Goal: Check status: Check status

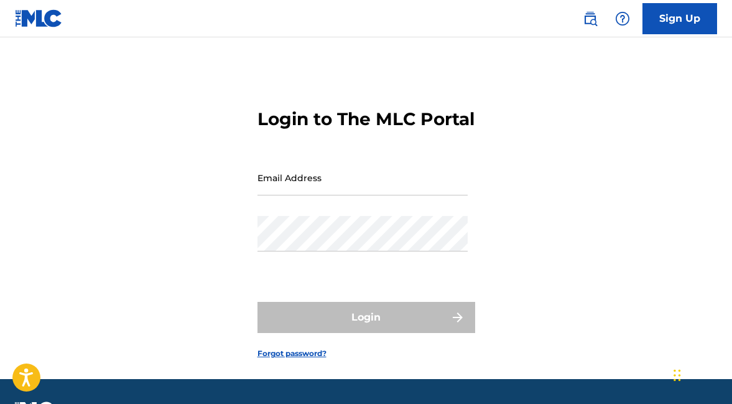
click at [308, 195] on input "Email Address" at bounding box center [363, 177] width 210 height 35
type input "[PERSON_NAME][EMAIL_ADDRESS][DOMAIN_NAME]"
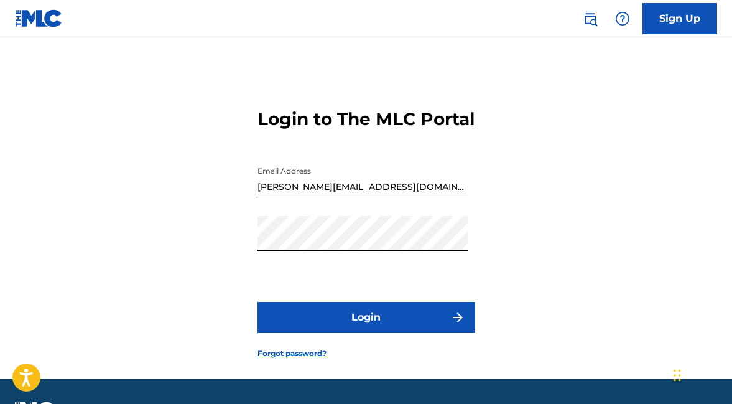
click at [358, 330] on button "Login" at bounding box center [367, 317] width 218 height 31
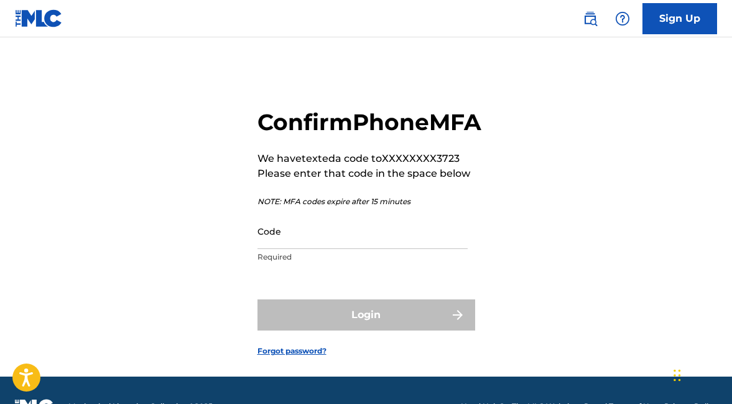
click at [314, 249] on input "Code" at bounding box center [363, 230] width 210 height 35
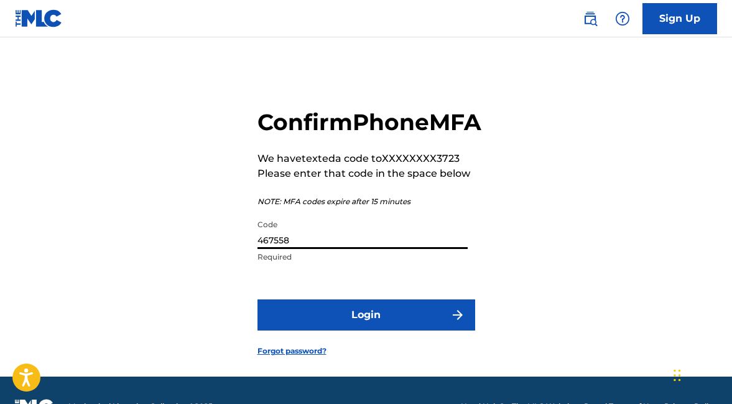
type input "467558"
click at [258, 299] on button "Login" at bounding box center [367, 314] width 218 height 31
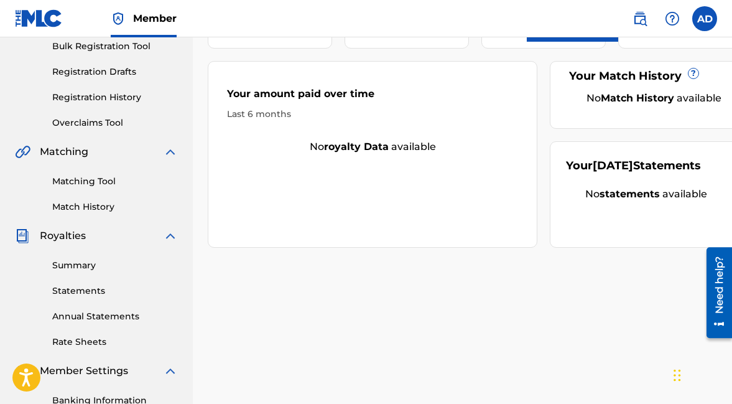
scroll to position [187, 0]
click at [85, 222] on div "Summary Catalog Works Registration Claiming Tool Individual Registration Tool B…" at bounding box center [96, 204] width 193 height 640
click at [81, 216] on div "Summary Catalog Works Registration Claiming Tool Individual Registration Tool B…" at bounding box center [96, 204] width 193 height 640
click at [66, 208] on link "Match History" at bounding box center [115, 207] width 126 height 13
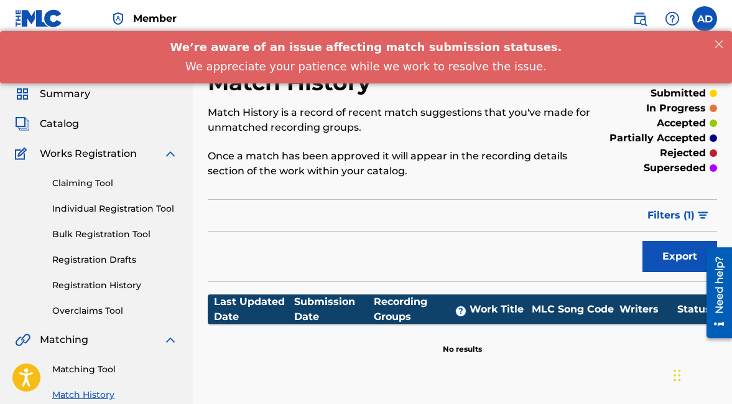
click at [75, 131] on span "Catalog" at bounding box center [59, 123] width 39 height 15
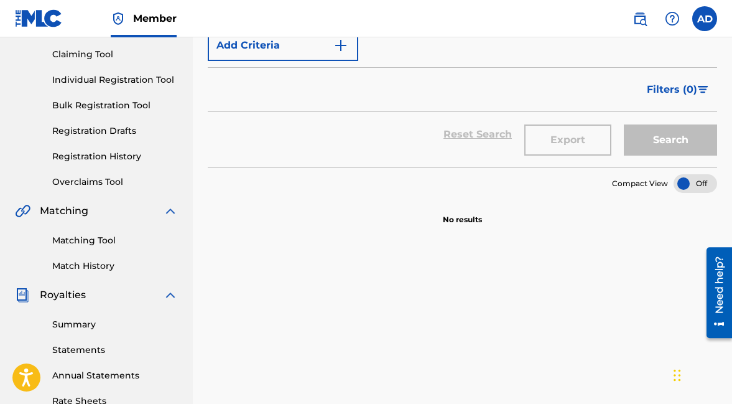
scroll to position [131, 0]
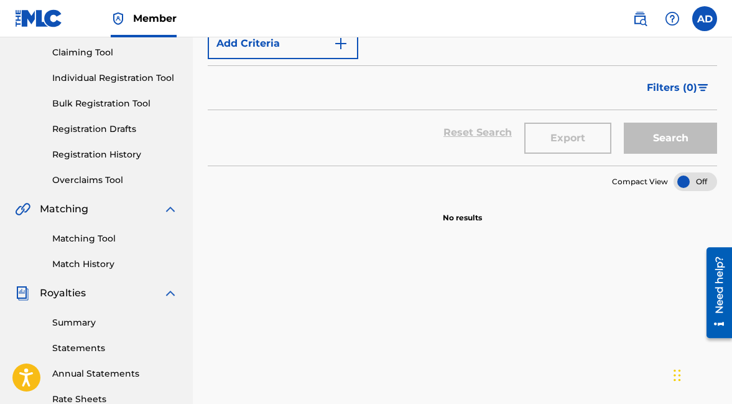
click at [102, 184] on link "Overclaims Tool" at bounding box center [115, 180] width 126 height 13
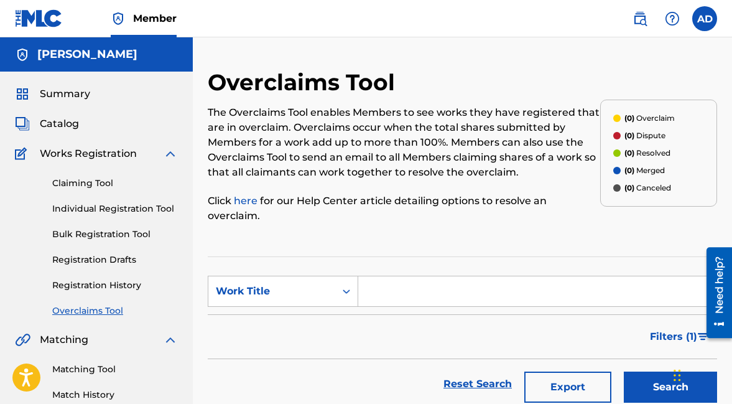
click at [121, 289] on link "Registration History" at bounding box center [115, 285] width 126 height 13
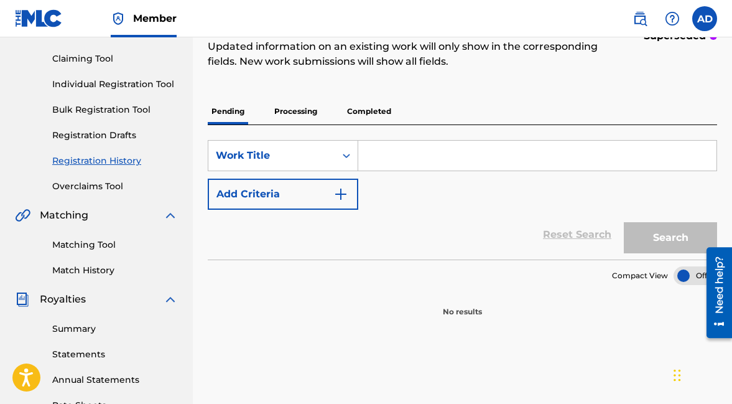
scroll to position [177, 0]
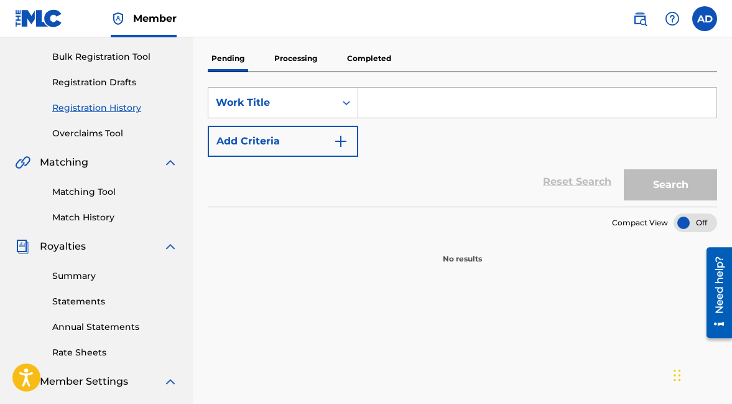
click at [301, 67] on p "Processing" at bounding box center [296, 58] width 50 height 26
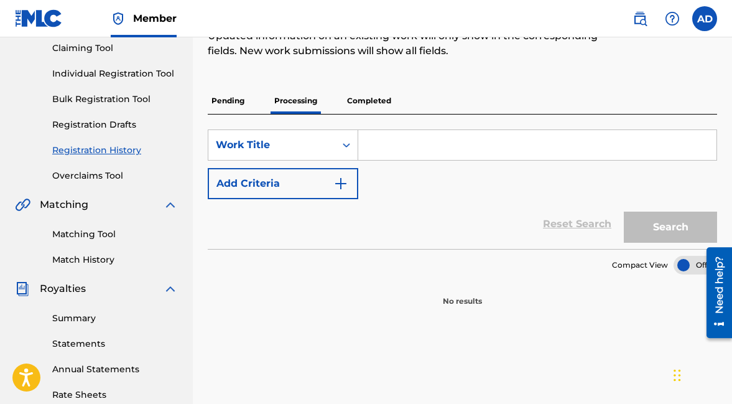
scroll to position [136, 0]
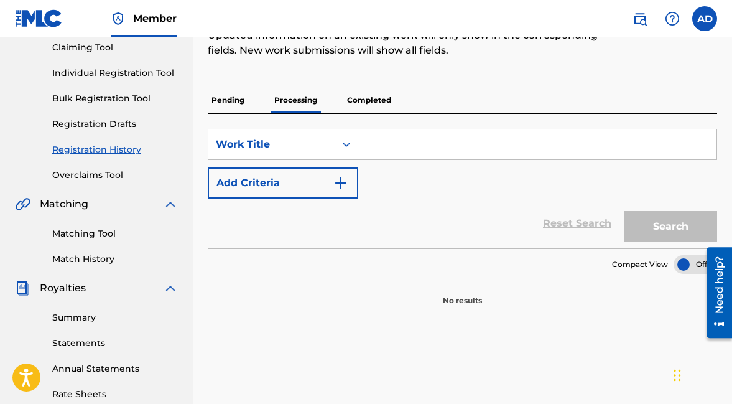
click at [365, 98] on p "Completed" at bounding box center [370, 100] width 52 height 26
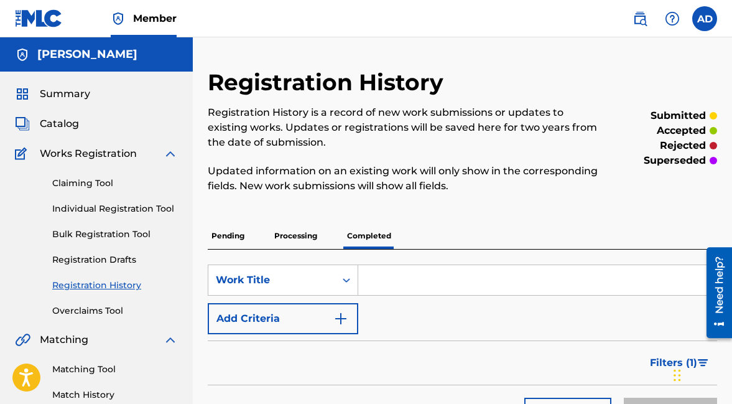
click at [64, 103] on div "Summary Catalog Works Registration Claiming Tool Individual Registration Tool B…" at bounding box center [96, 392] width 193 height 640
click at [63, 34] on div "Member" at bounding box center [96, 18] width 162 height 37
click at [63, 57] on h5 "[PERSON_NAME]" at bounding box center [87, 54] width 100 height 14
click at [134, 29] on link "Member" at bounding box center [144, 18] width 66 height 37
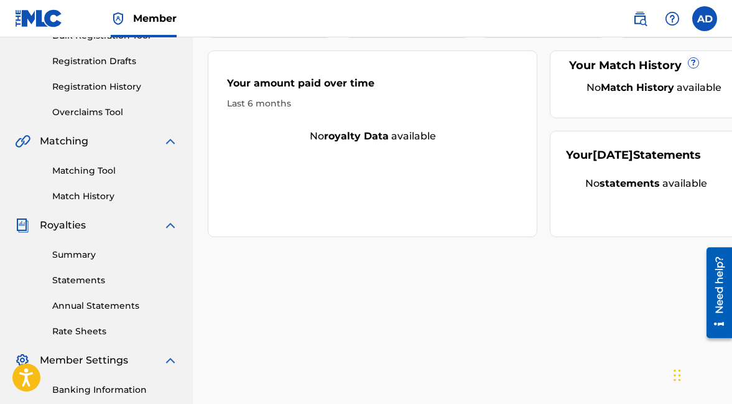
scroll to position [1, 0]
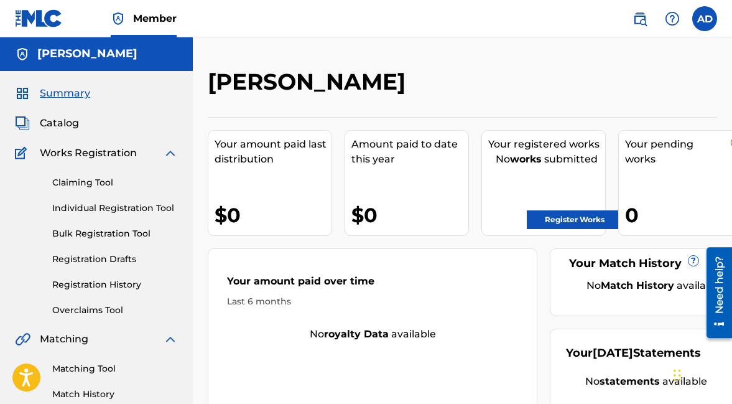
click at [698, 21] on label at bounding box center [705, 18] width 25 height 25
click at [705, 19] on input "AD [PERSON_NAME] [PERSON_NAME][EMAIL_ADDRESS][DOMAIN_NAME] Notification Prefere…" at bounding box center [705, 19] width 0 height 0
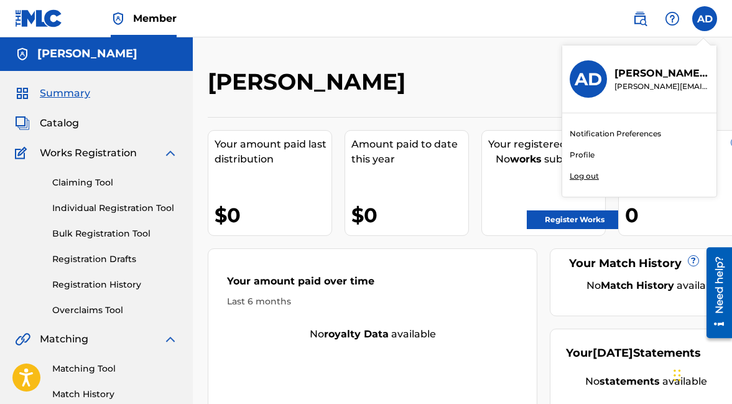
click at [582, 157] on link "Profile" at bounding box center [582, 154] width 25 height 11
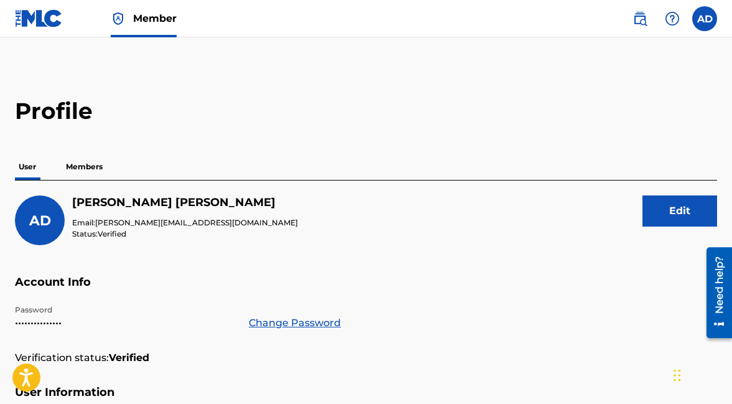
click at [98, 171] on p "Members" at bounding box center [84, 167] width 44 height 26
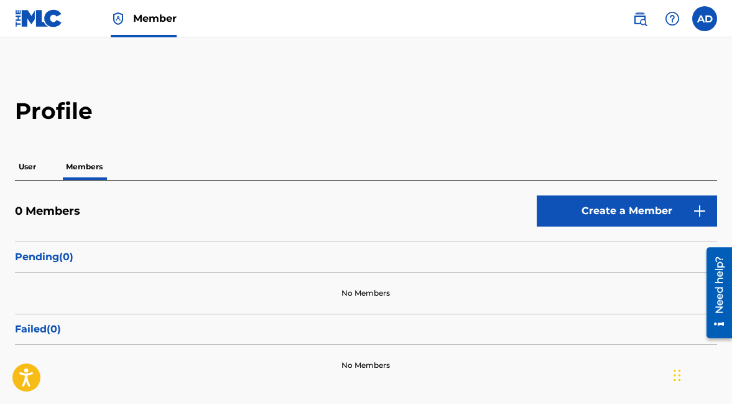
click at [706, 30] on label at bounding box center [705, 18] width 25 height 25
click at [705, 19] on input "AD [PERSON_NAME] [PERSON_NAME][EMAIL_ADDRESS][DOMAIN_NAME] Notification Prefere…" at bounding box center [705, 19] width 0 height 0
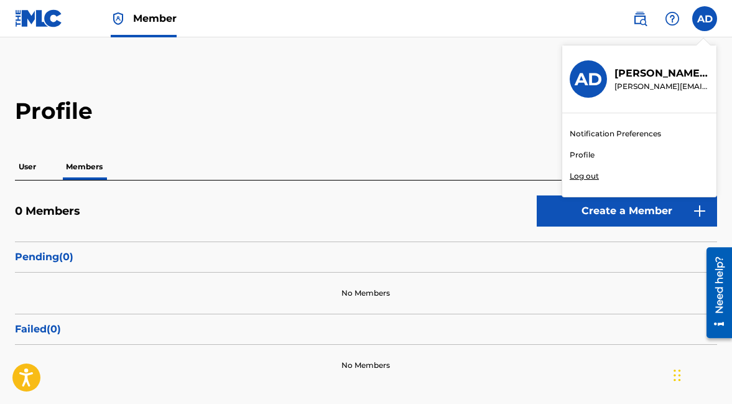
click at [629, 6] on span at bounding box center [656, 18] width 57 height 25
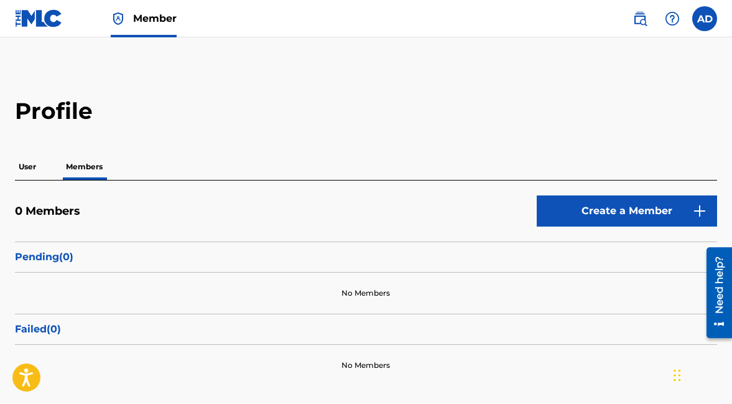
click at [644, 22] on img at bounding box center [640, 18] width 15 height 15
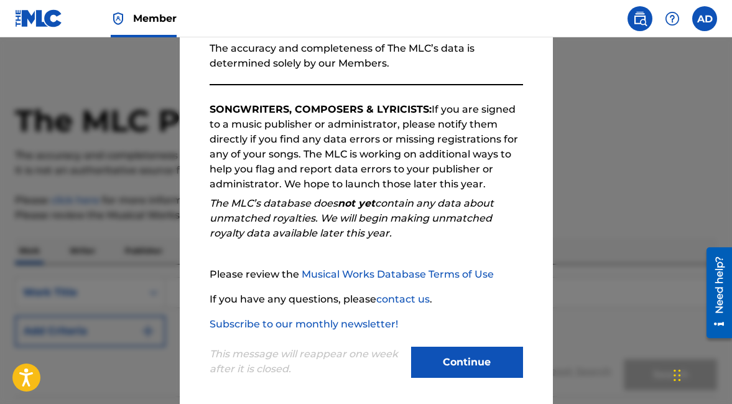
scroll to position [166, 0]
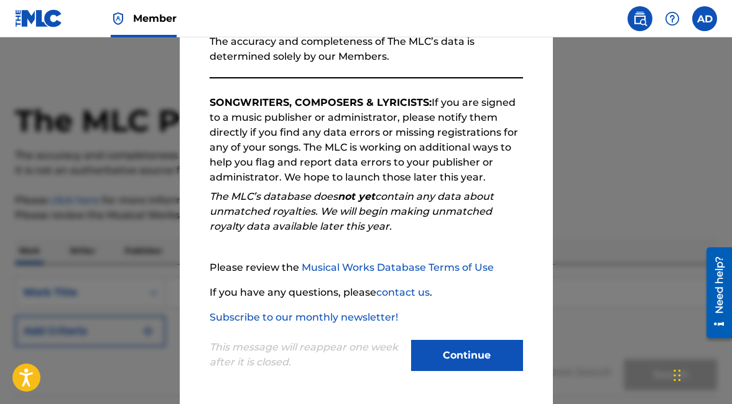
click at [462, 356] on button "Continue" at bounding box center [467, 355] width 112 height 31
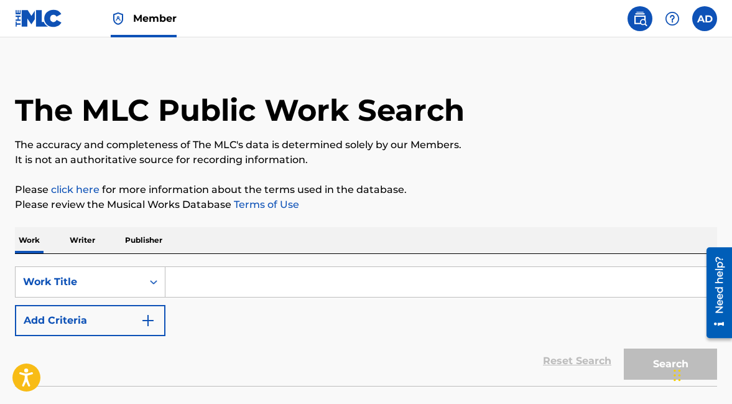
scroll to position [0, 0]
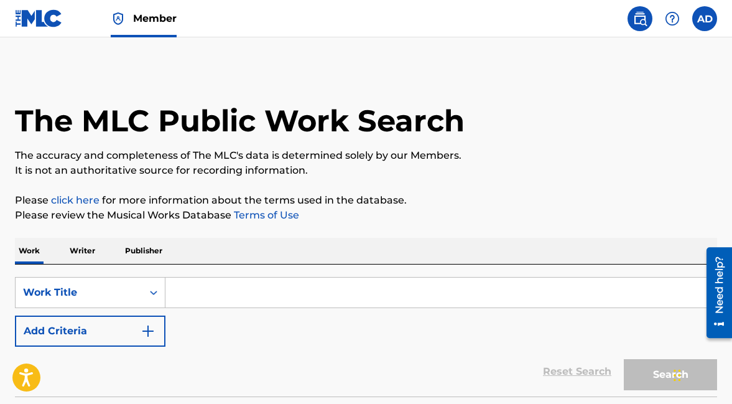
click at [151, 256] on p "Publisher" at bounding box center [143, 251] width 45 height 26
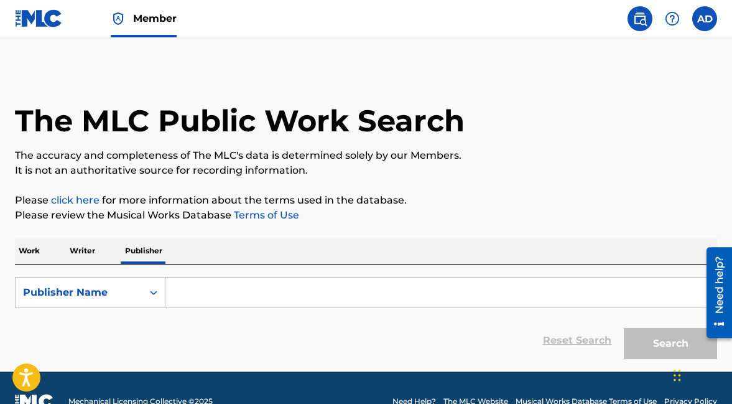
click at [22, 23] on img at bounding box center [39, 18] width 48 height 18
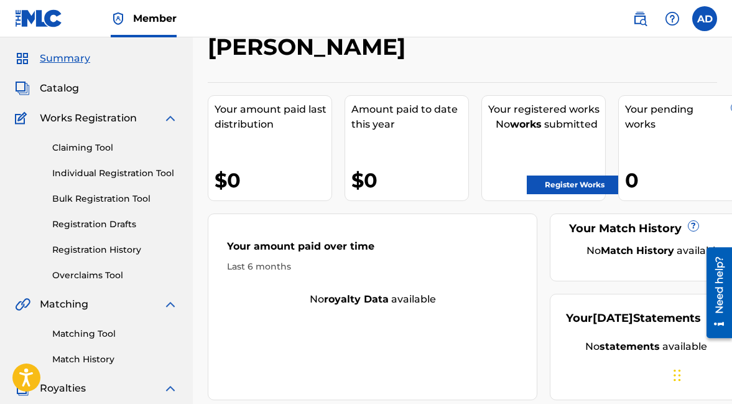
scroll to position [368, 0]
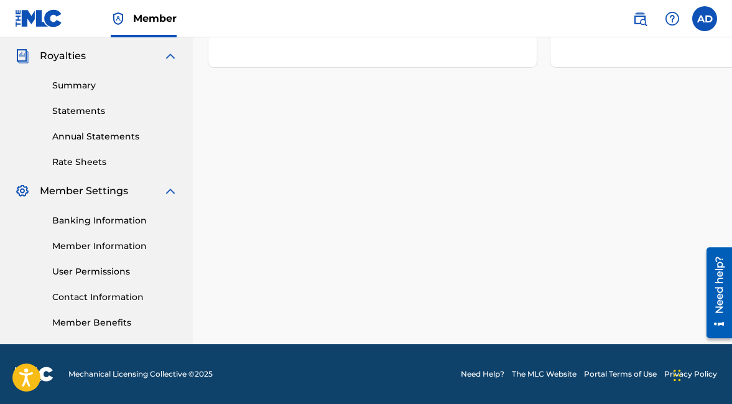
click at [108, 298] on link "Contact Information" at bounding box center [115, 297] width 126 height 13
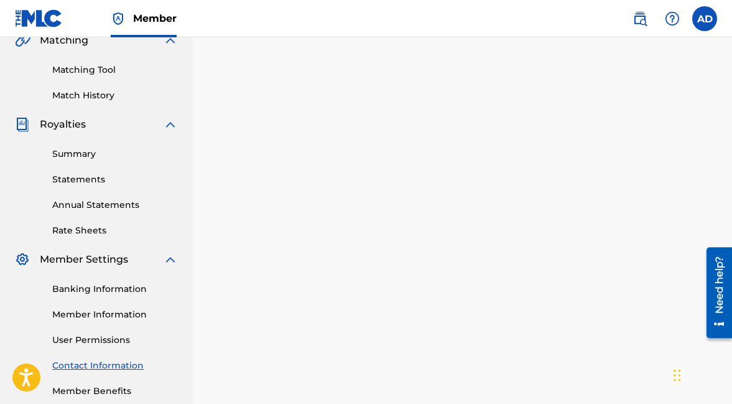
scroll to position [300, 0]
click at [113, 323] on div "Banking Information Member Information User Permissions Contact Information Mem…" at bounding box center [96, 331] width 163 height 131
click at [103, 316] on link "Member Information" at bounding box center [115, 313] width 126 height 13
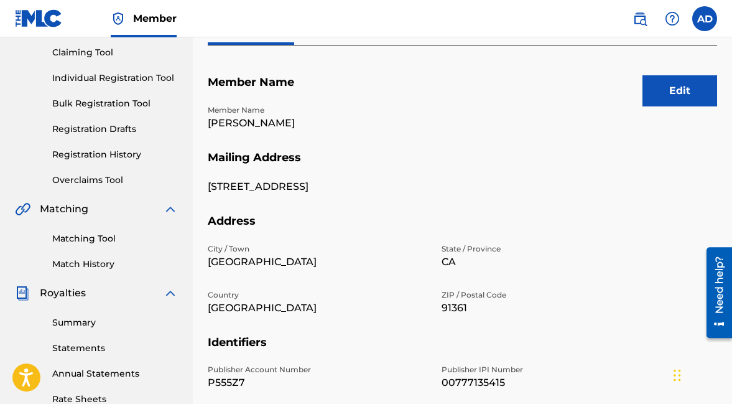
scroll to position [129, 0]
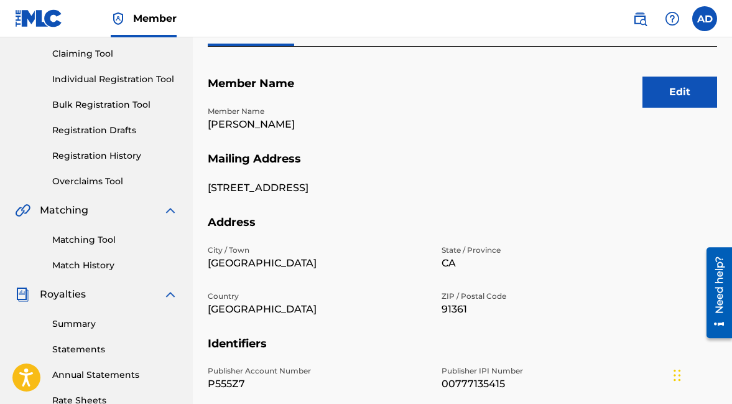
click at [91, 167] on div "Claiming Tool Individual Registration Tool Bulk Registration Tool Registration …" at bounding box center [96, 110] width 163 height 156
click at [86, 156] on link "Registration History" at bounding box center [115, 155] width 126 height 13
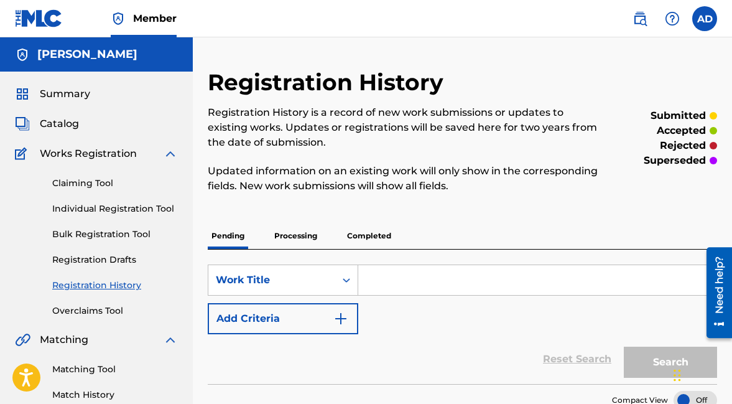
click at [345, 221] on div "Registration History Registration History is a record of new work submissions o…" at bounding box center [463, 254] width 510 height 373
click at [361, 237] on p "Completed" at bounding box center [370, 236] width 52 height 26
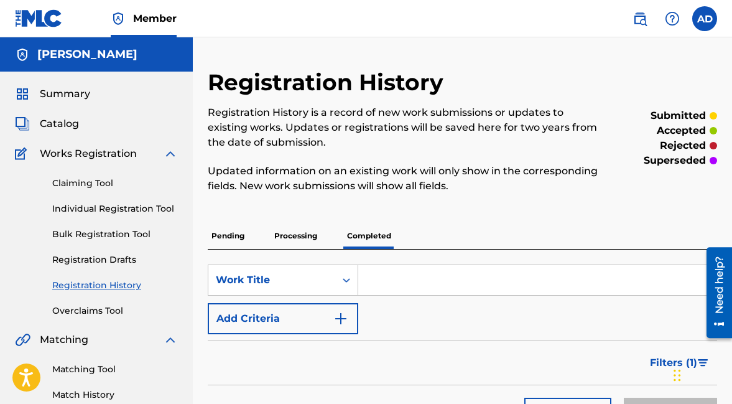
scroll to position [318, 0]
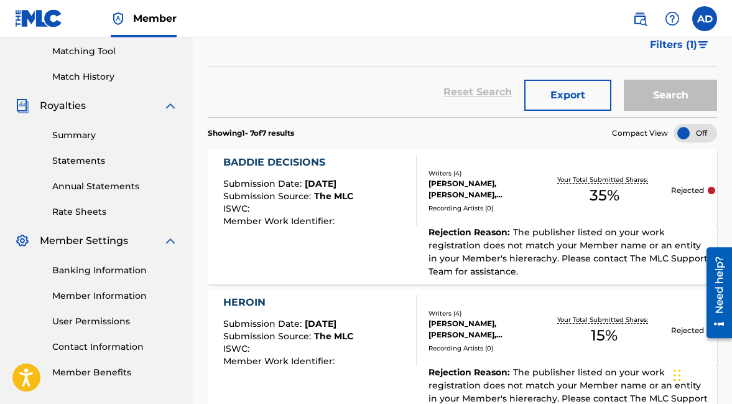
click at [721, 295] on div "Need help?" at bounding box center [719, 284] width 17 height 57
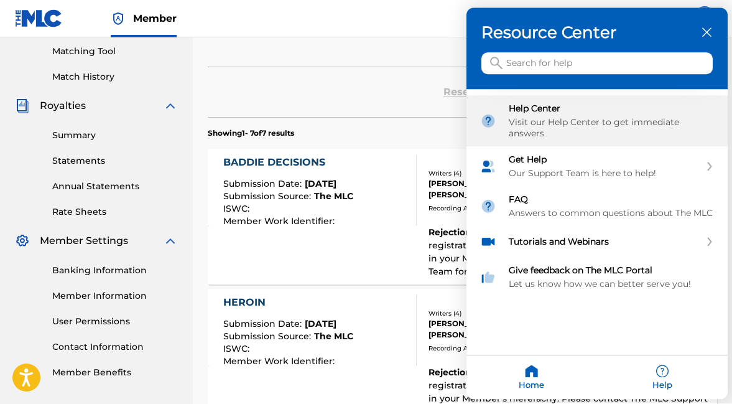
click at [648, 130] on div "Visit our Help Center to get immediate answers" at bounding box center [611, 128] width 205 height 22
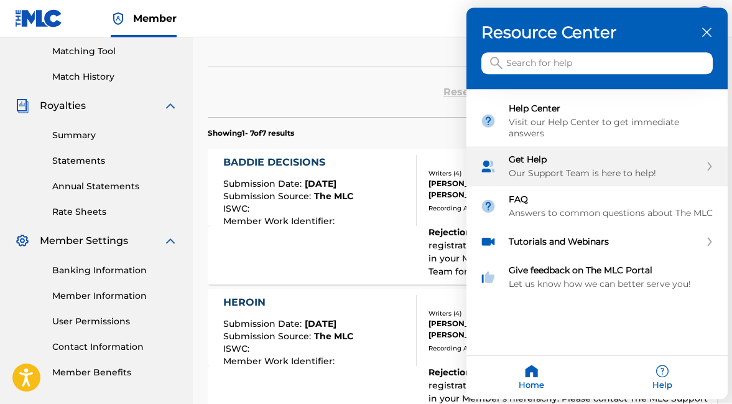
click at [639, 160] on div "Get Help" at bounding box center [605, 159] width 192 height 11
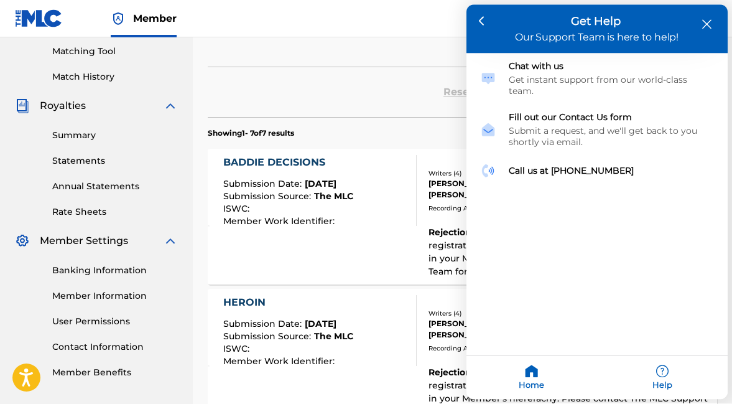
click at [332, 205] on div at bounding box center [366, 202] width 732 height 404
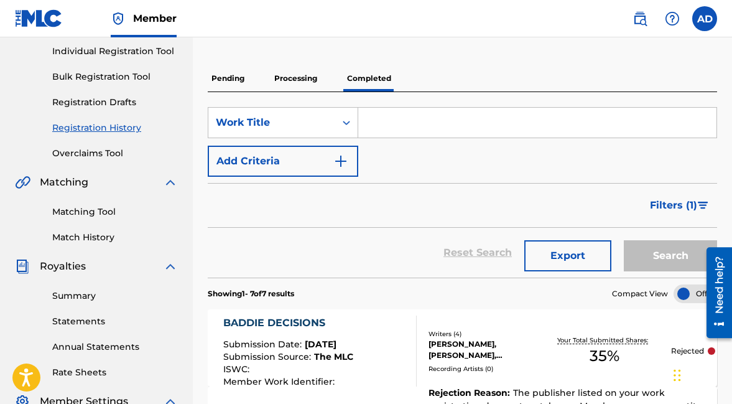
scroll to position [0, 0]
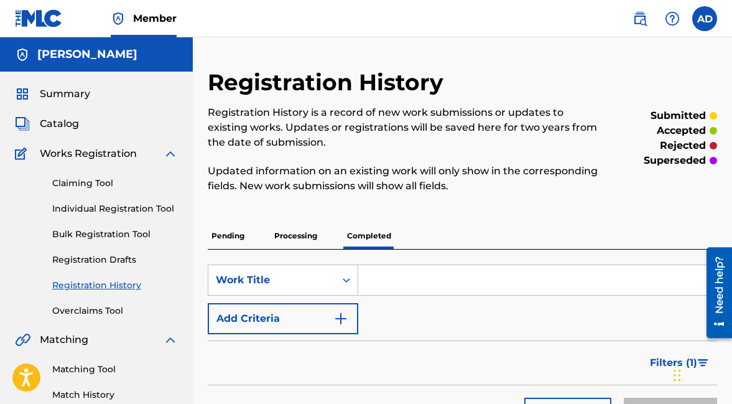
click at [381, 124] on p "Registration History is a record of new work submissions or updates to existing…" at bounding box center [404, 127] width 393 height 45
click at [44, 17] on img at bounding box center [39, 18] width 48 height 18
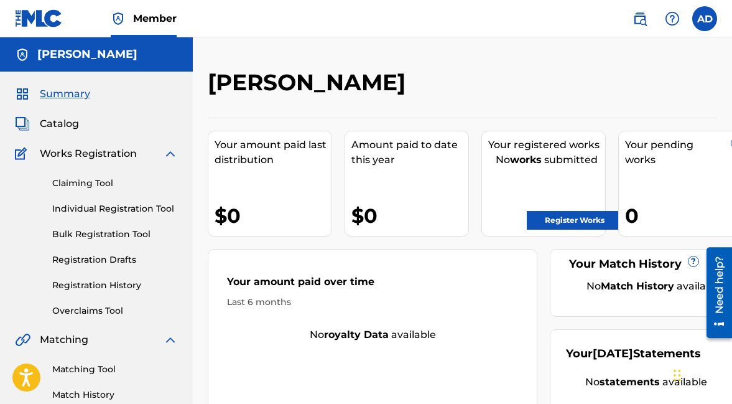
click at [105, 294] on div "Claiming Tool Individual Registration Tool Bulk Registration Tool Registration …" at bounding box center [96, 239] width 163 height 156
click at [94, 287] on link "Registration History" at bounding box center [115, 285] width 126 height 13
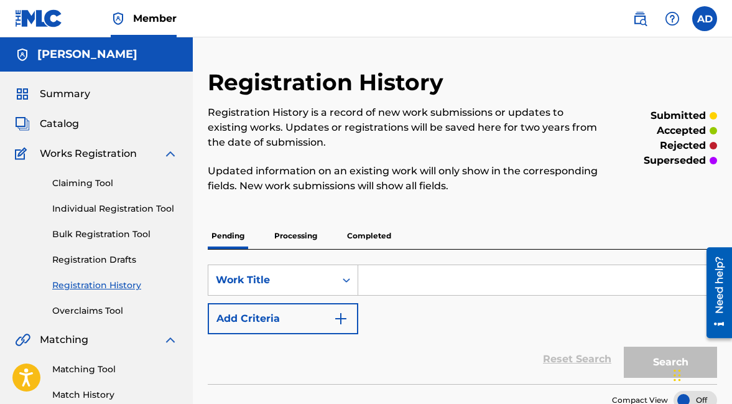
click at [372, 243] on p "Completed" at bounding box center [370, 236] width 52 height 26
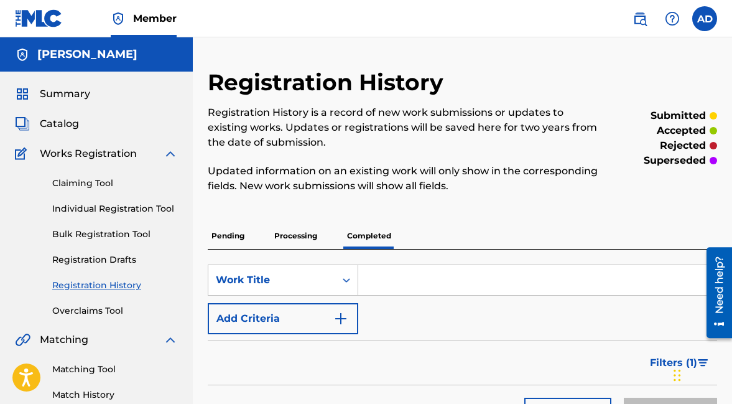
click at [142, 28] on link "Member" at bounding box center [144, 18] width 66 height 37
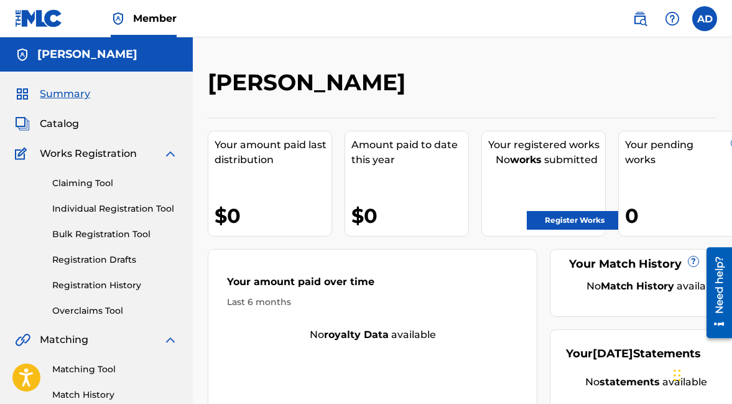
click at [700, 22] on label at bounding box center [705, 18] width 25 height 25
click at [705, 19] on input "AD [PERSON_NAME] [PERSON_NAME][EMAIL_ADDRESS][DOMAIN_NAME] Notification Prefere…" at bounding box center [705, 19] width 0 height 0
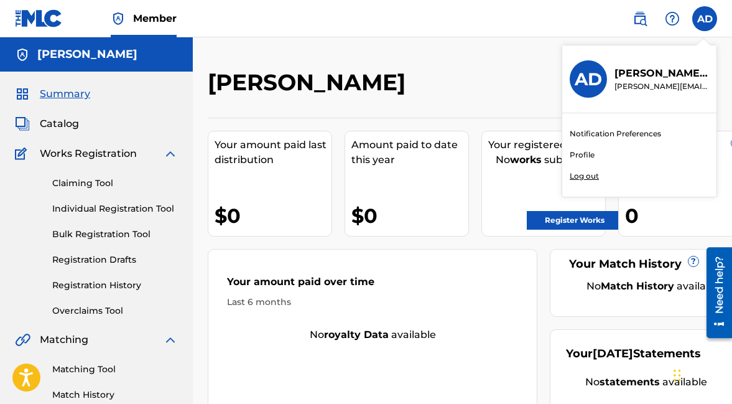
click at [485, 85] on div "[PERSON_NAME]" at bounding box center [404, 86] width 393 height 37
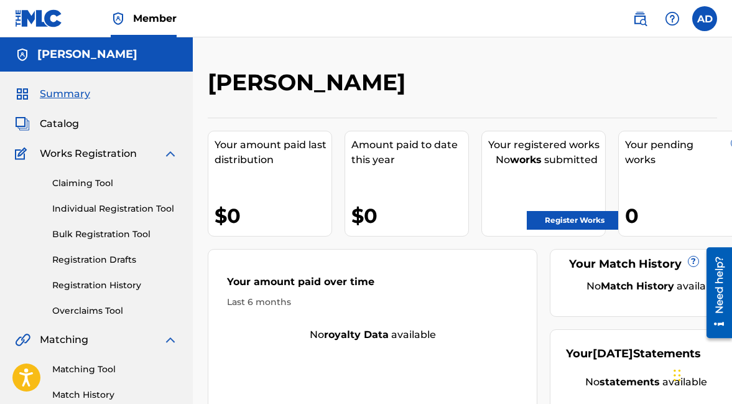
click at [103, 296] on div "Claiming Tool Individual Registration Tool Bulk Registration Tool Registration …" at bounding box center [96, 239] width 163 height 156
click at [103, 289] on link "Registration History" at bounding box center [115, 285] width 126 height 13
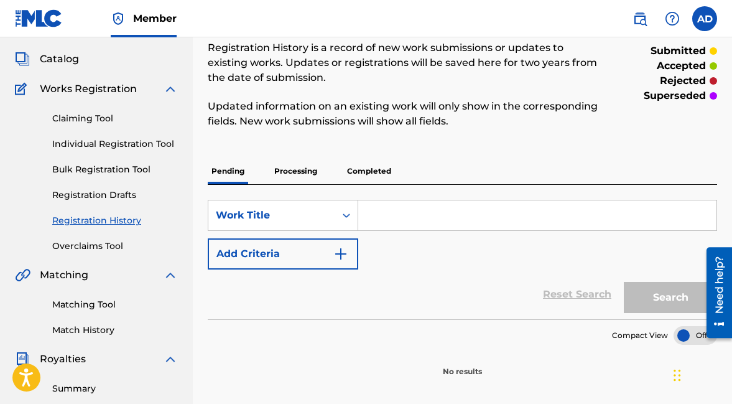
scroll to position [86, 0]
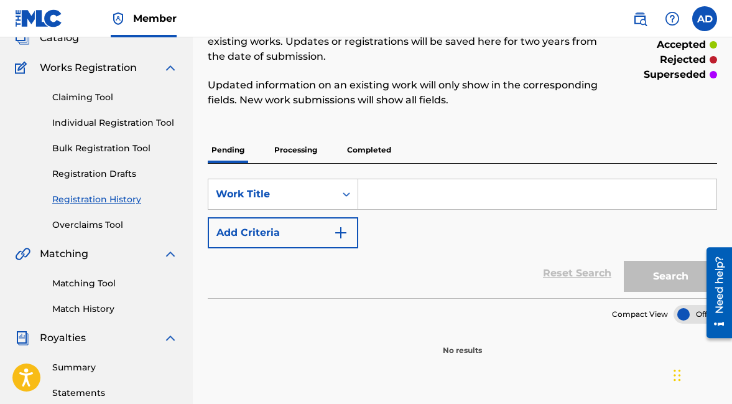
click at [355, 140] on p "Completed" at bounding box center [370, 150] width 52 height 26
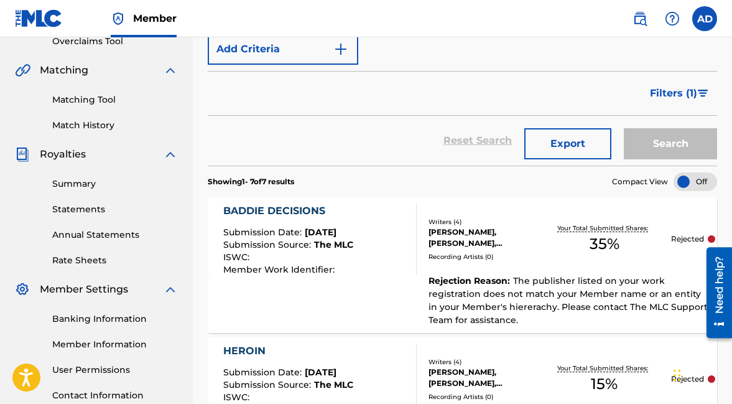
scroll to position [331, 0]
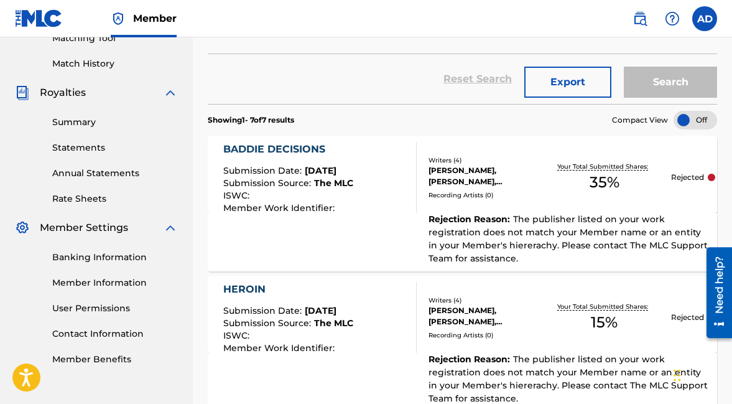
click at [554, 224] on span "The publisher listed on your work registration does not match your Member name …" at bounding box center [568, 238] width 279 height 50
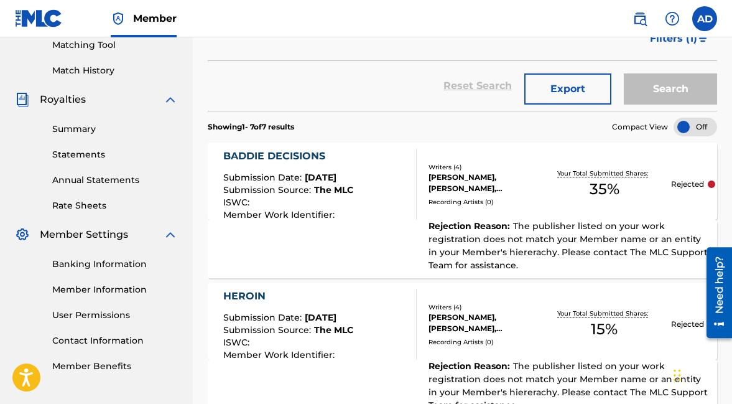
scroll to position [697, 0]
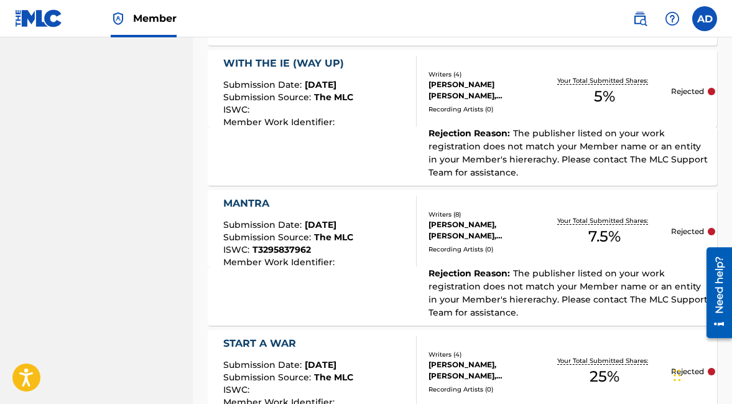
click at [231, 105] on span "ISWC :" at bounding box center [237, 109] width 29 height 11
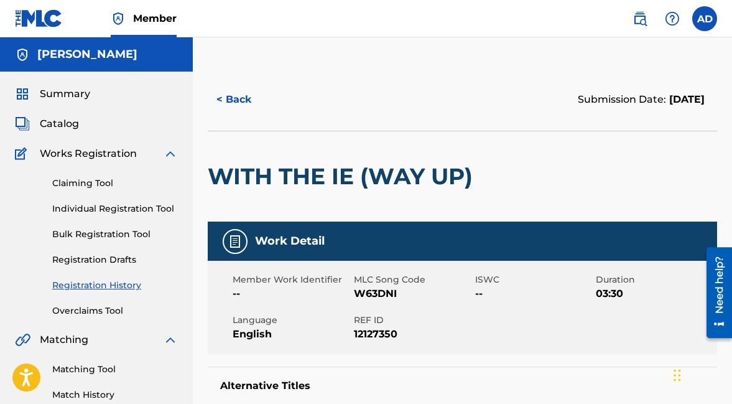
click at [249, 103] on button "< Back" at bounding box center [245, 99] width 75 height 31
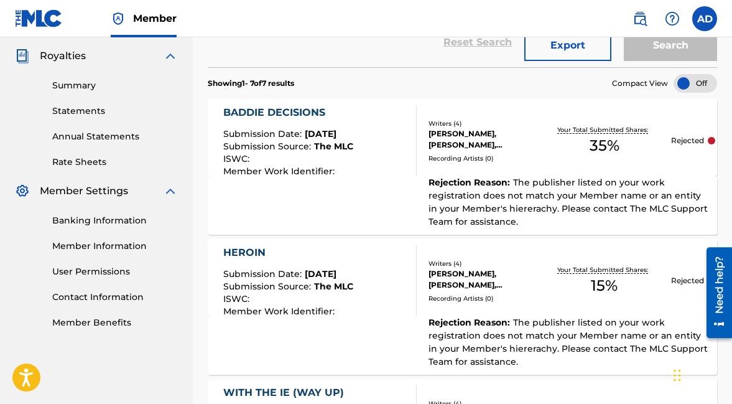
click at [331, 298] on div "ISWC :" at bounding box center [288, 300] width 130 height 12
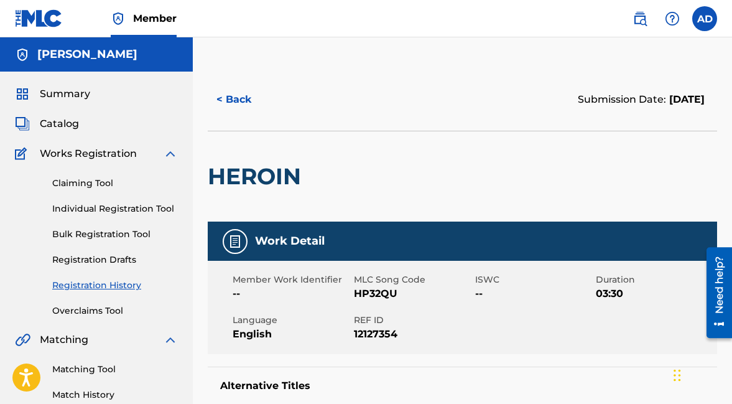
click at [95, 321] on div "Summary Catalog Works Registration Claiming Tool Individual Registration Tool B…" at bounding box center [96, 392] width 193 height 640
click at [106, 251] on div "Claiming Tool Individual Registration Tool Bulk Registration Tool Registration …" at bounding box center [96, 239] width 163 height 156
click at [105, 277] on div "Claiming Tool Individual Registration Tool Bulk Registration Tool Registration …" at bounding box center [96, 239] width 163 height 156
